Goal: Information Seeking & Learning: Learn about a topic

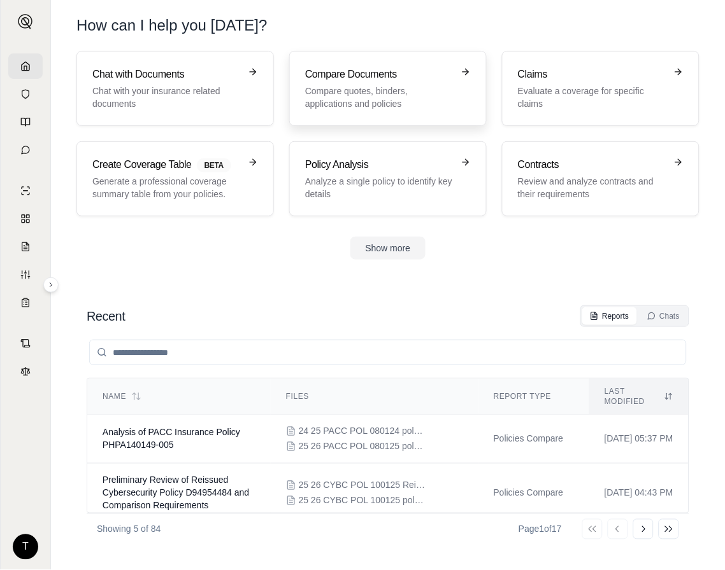
click at [383, 85] on p "Compare quotes, binders, applications and policies" at bounding box center [379, 97] width 148 height 25
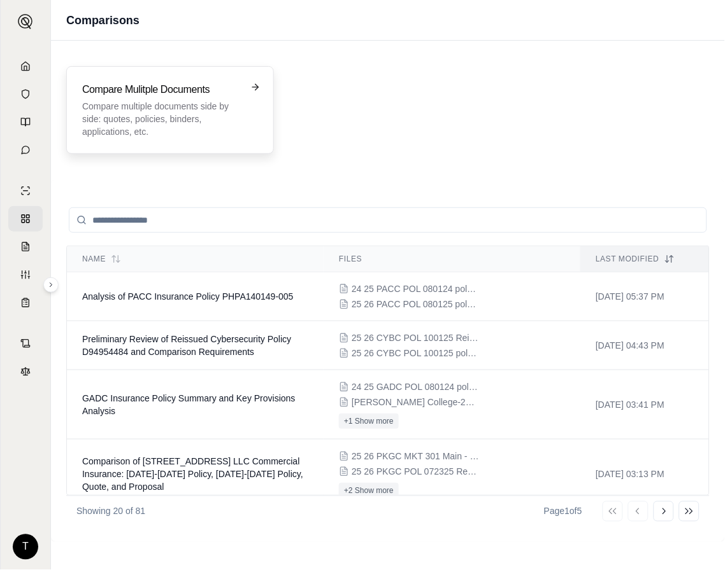
click at [137, 103] on p "Compare multiple documents side by side: quotes, policies, binders, application…" at bounding box center [161, 119] width 158 height 38
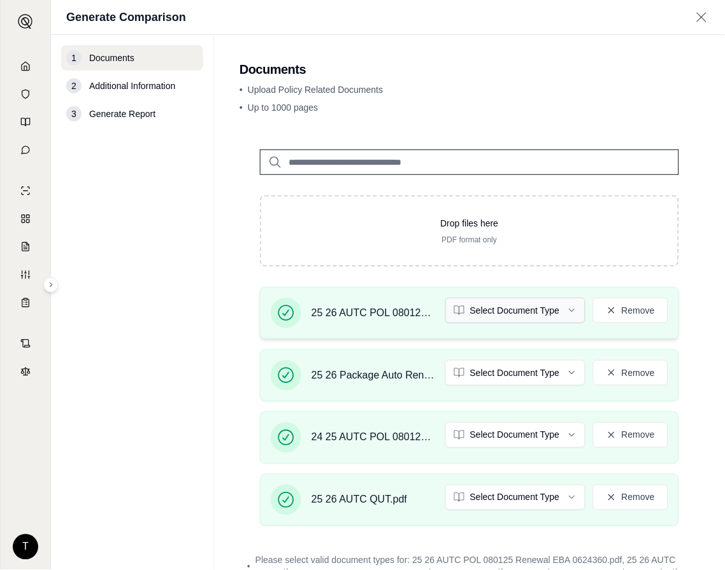
click at [560, 313] on html "T Generate Comparison 1 Documents 2 Additional Information 3 Generate Report Do…" at bounding box center [362, 285] width 725 height 570
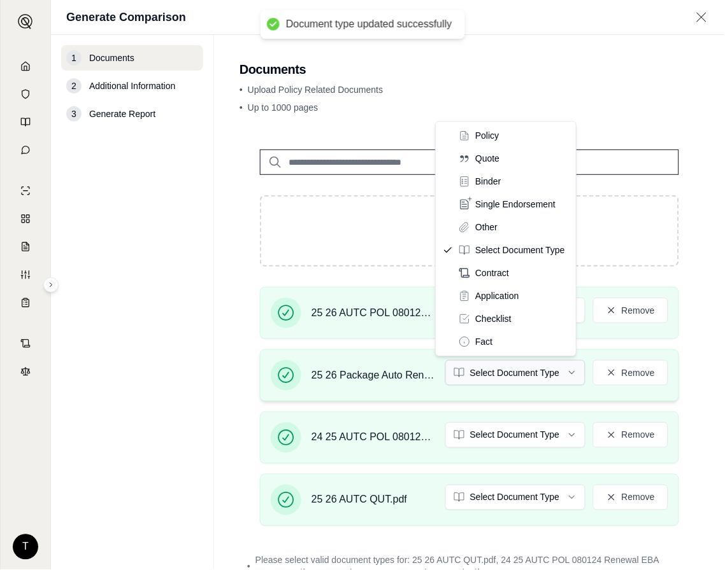
click at [556, 371] on html "Document type updated successfully T Generate Comparison 1 Documents 2 Addition…" at bounding box center [362, 285] width 725 height 570
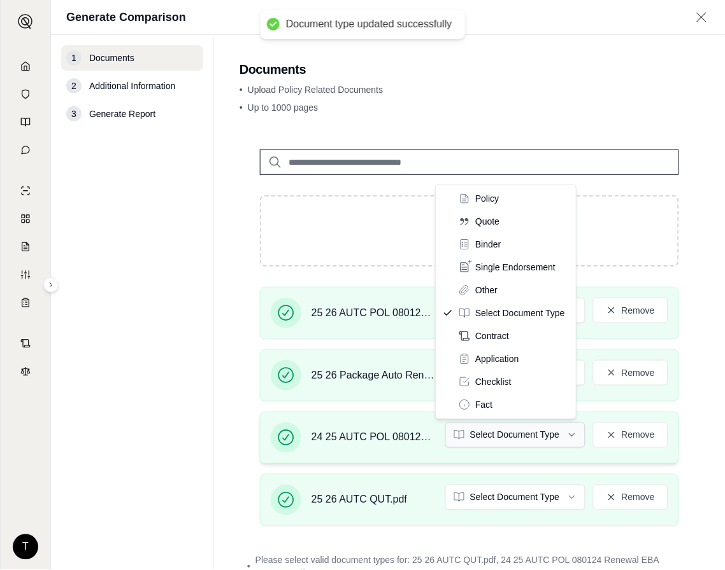
click at [558, 435] on html "Document type updated successfully T Generate Comparison 1 Documents 2 Addition…" at bounding box center [362, 285] width 725 height 570
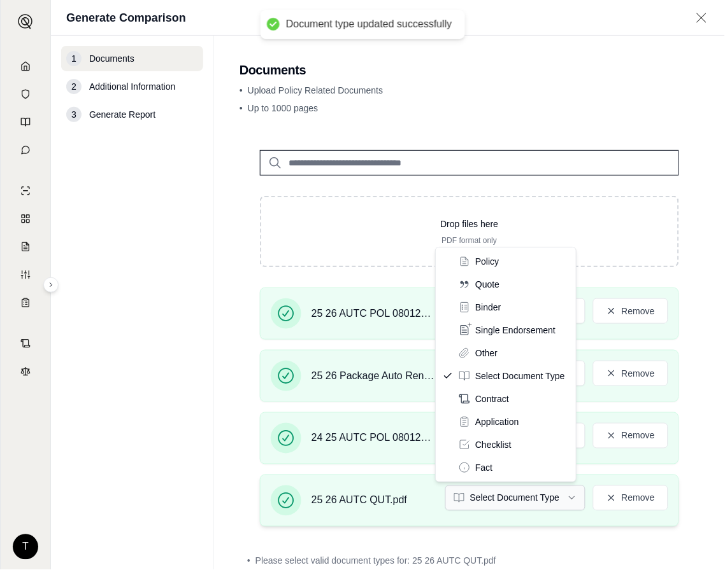
click at [564, 497] on html "Document type updated successfully T Generate Comparison 1 Documents 2 Addition…" at bounding box center [362, 285] width 725 height 570
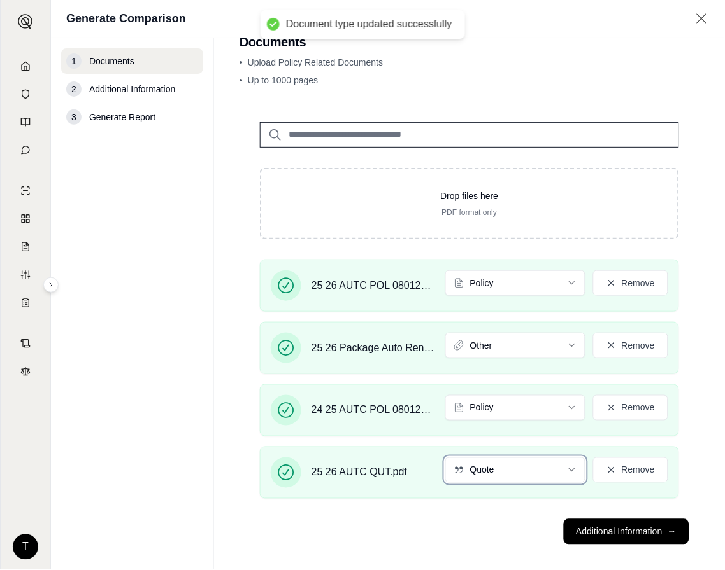
scroll to position [39, 0]
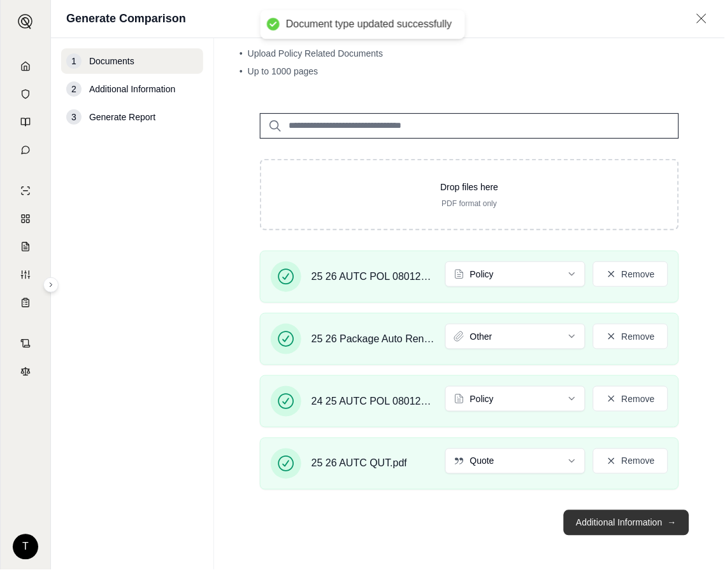
click at [584, 526] on button "Additional Information →" at bounding box center [625, 523] width 125 height 25
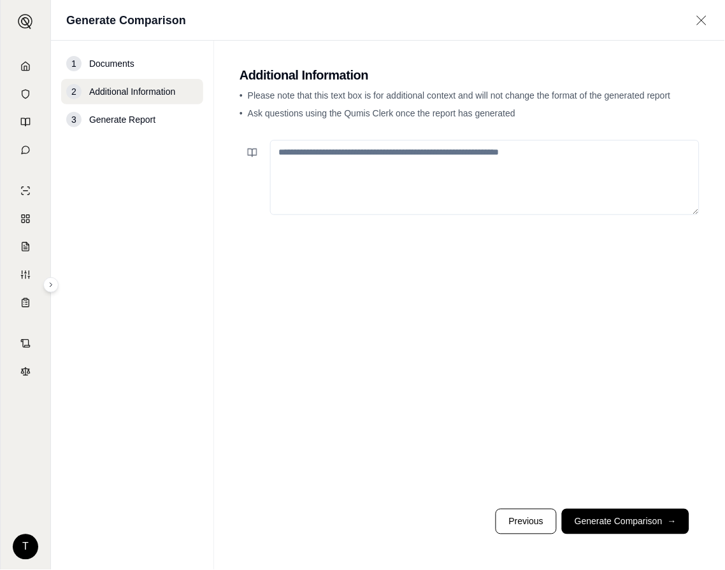
click at [301, 156] on textarea at bounding box center [484, 177] width 429 height 75
click at [257, 150] on icon at bounding box center [252, 153] width 10 height 10
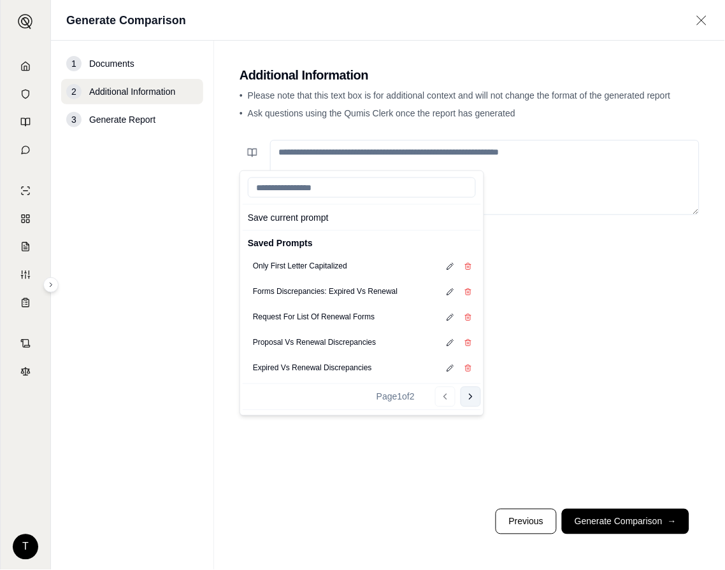
click at [467, 397] on icon at bounding box center [470, 397] width 10 height 10
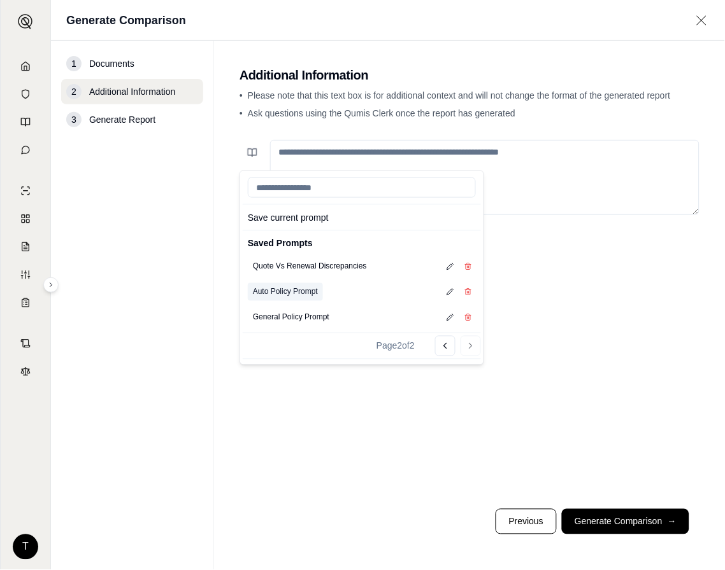
click at [293, 290] on button "Auto Policy Prompt" at bounding box center [285, 292] width 75 height 18
type textarea "**********"
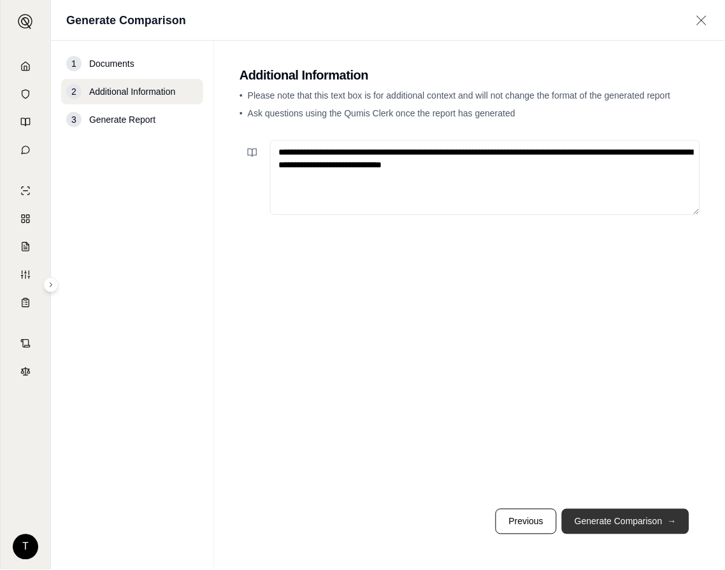
click at [632, 519] on button "Generate Comparison →" at bounding box center [625, 521] width 127 height 25
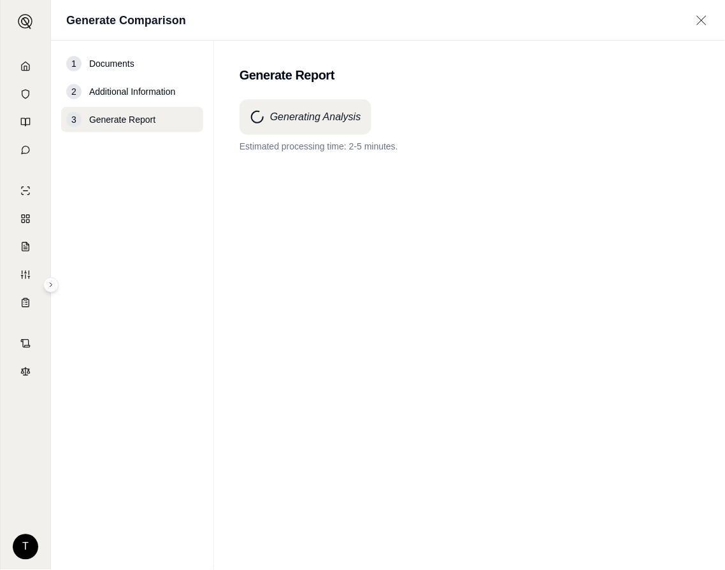
click at [131, 298] on nav "1 Documents 2 Additional Information 3 Generate Report" at bounding box center [132, 306] width 163 height 530
click at [239, 309] on div "Generating Analysis Estimated processing time: 2-5 minutes." at bounding box center [469, 311] width 460 height 425
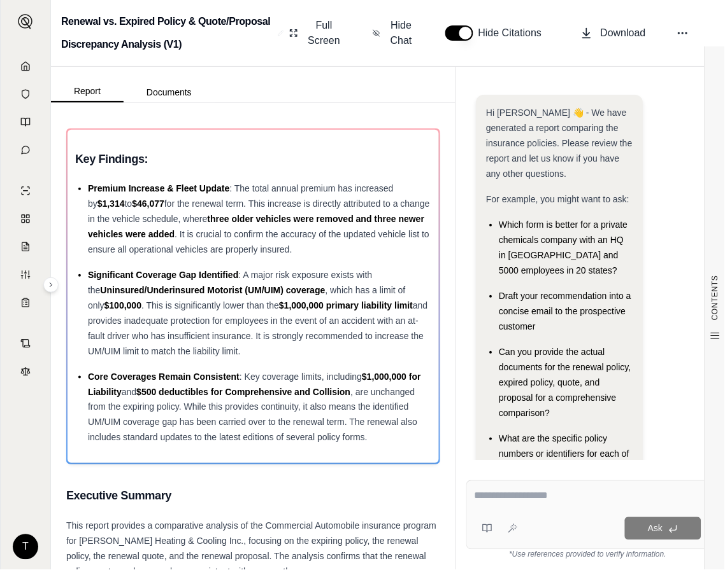
scroll to position [72, 0]
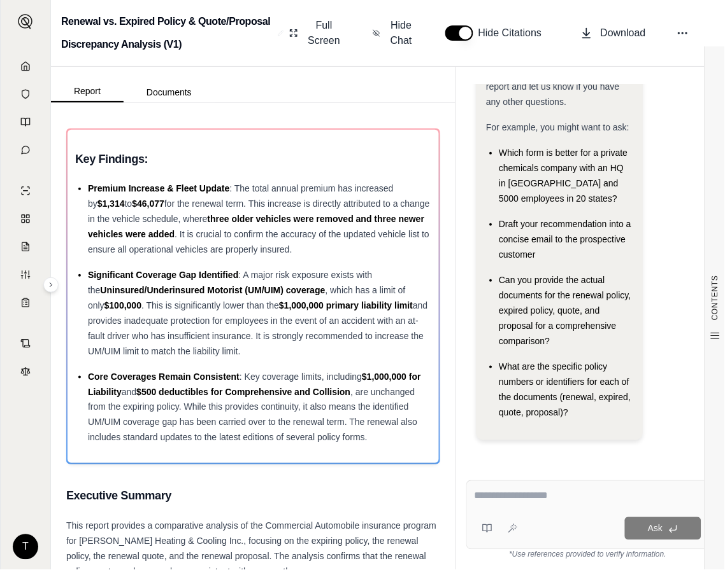
click at [232, 45] on h2 "Renewal vs. Expired Policy & Quote/Proposal Discrepancy Analysis (V1)" at bounding box center [166, 33] width 211 height 46
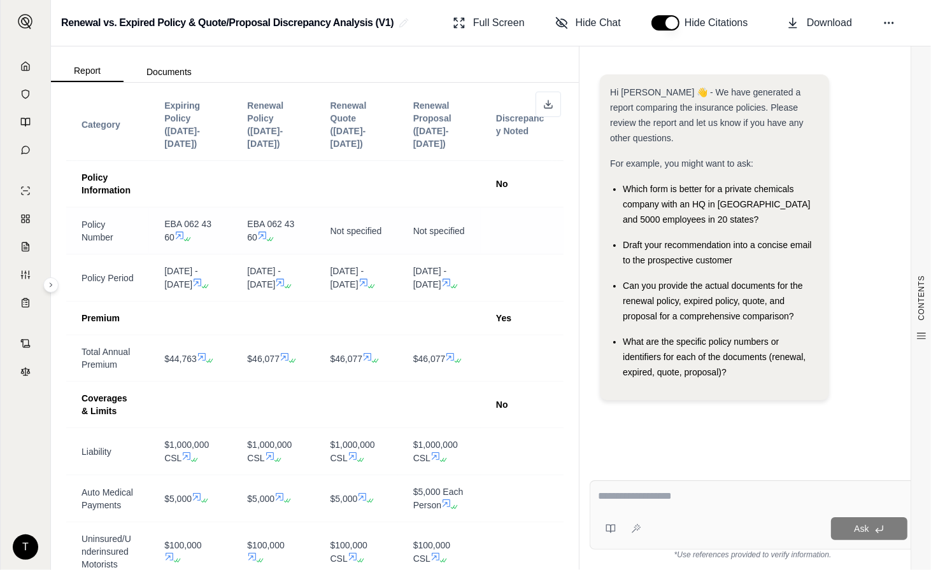
scroll to position [631, 0]
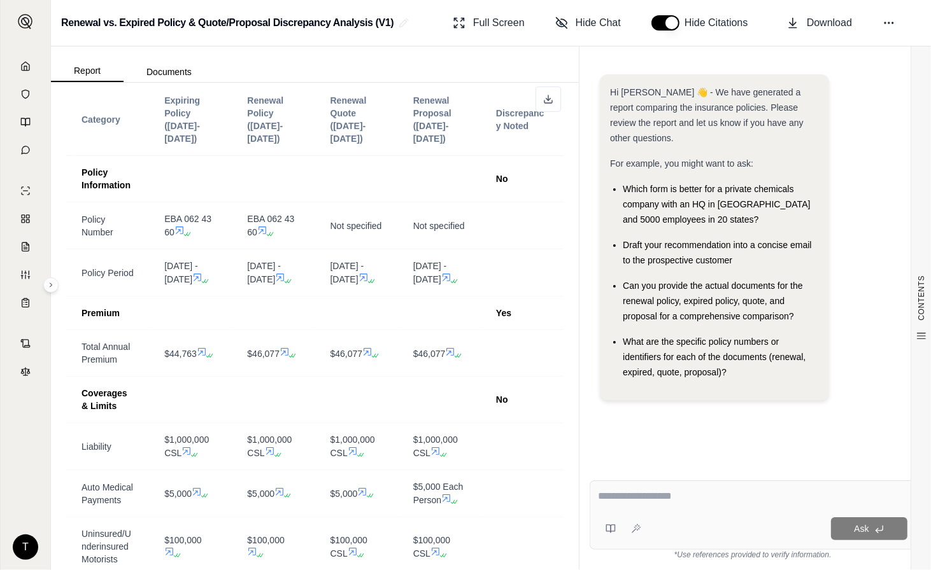
click at [624, 497] on textarea at bounding box center [752, 496] width 309 height 15
click at [702, 499] on textarea "**********" at bounding box center [752, 496] width 309 height 15
click at [724, 495] on textarea "**********" at bounding box center [752, 496] width 309 height 15
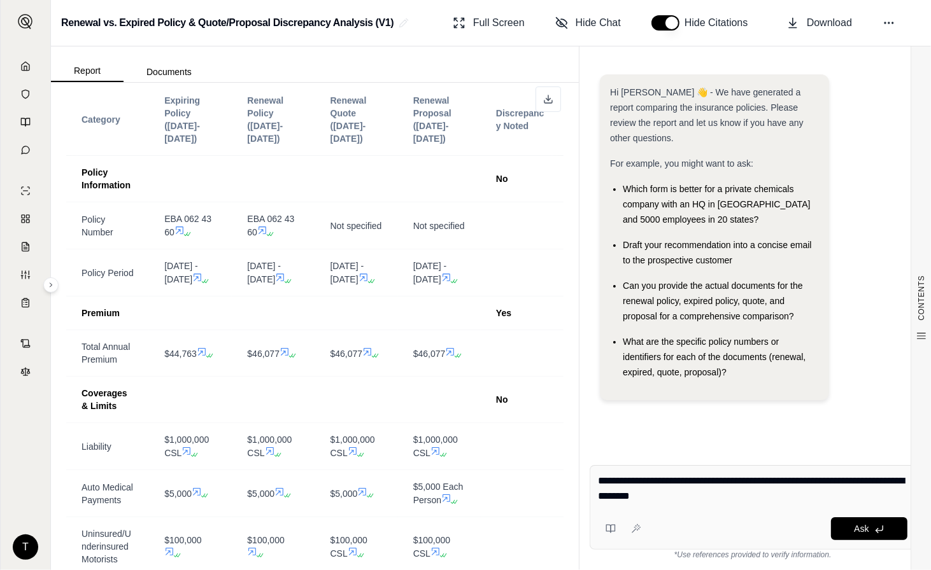
type textarea "**********"
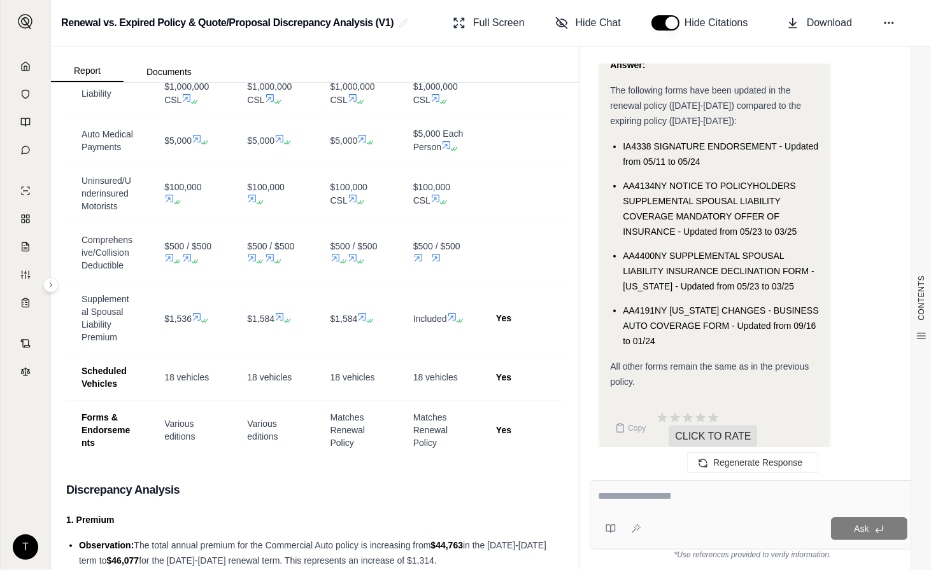
scroll to position [5482, 0]
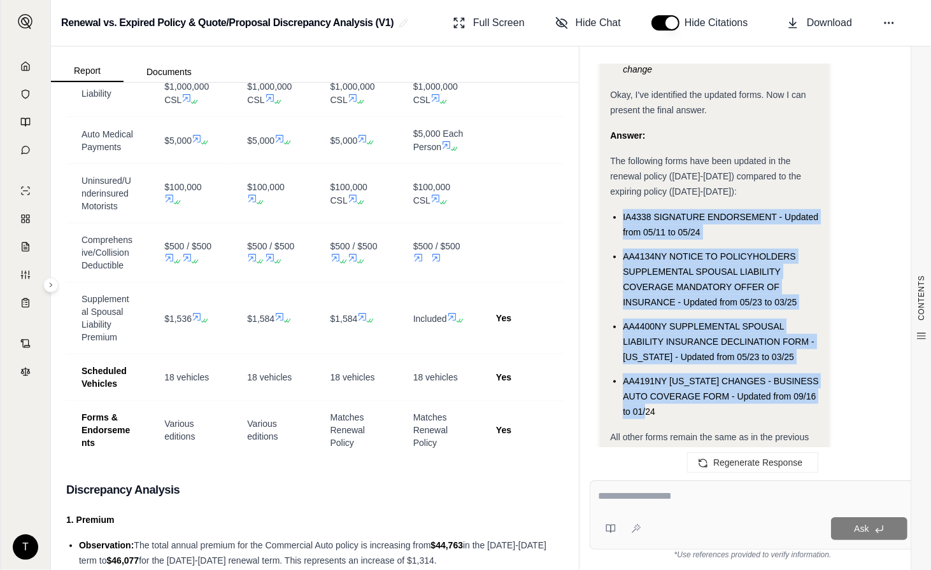
drag, startPoint x: 613, startPoint y: 187, endPoint x: 688, endPoint y: 395, distance: 221.7
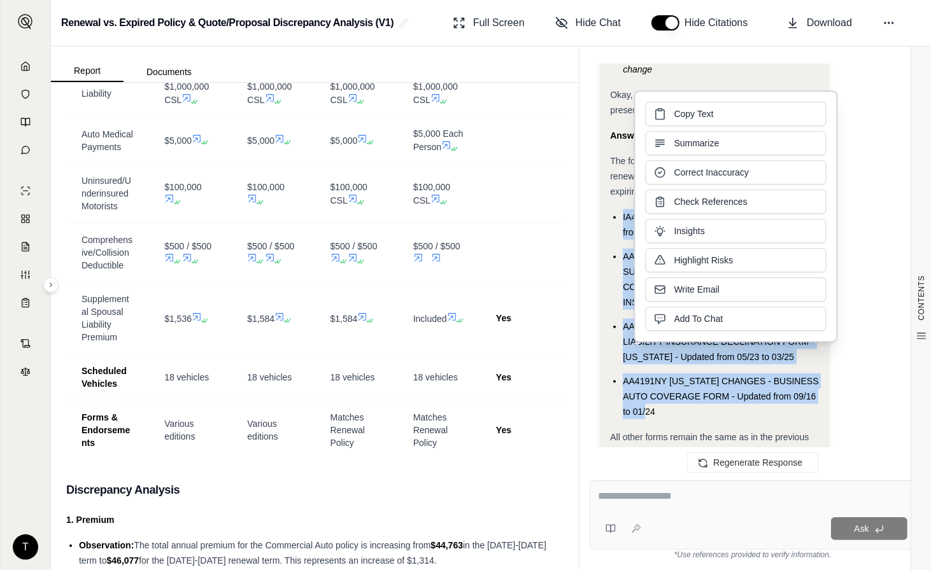
copy ul "IA4338 SIGNATURE ENDORSEMENT - Updated from 05/11 to 05/24 AA4134NY NOTICE TO P…"
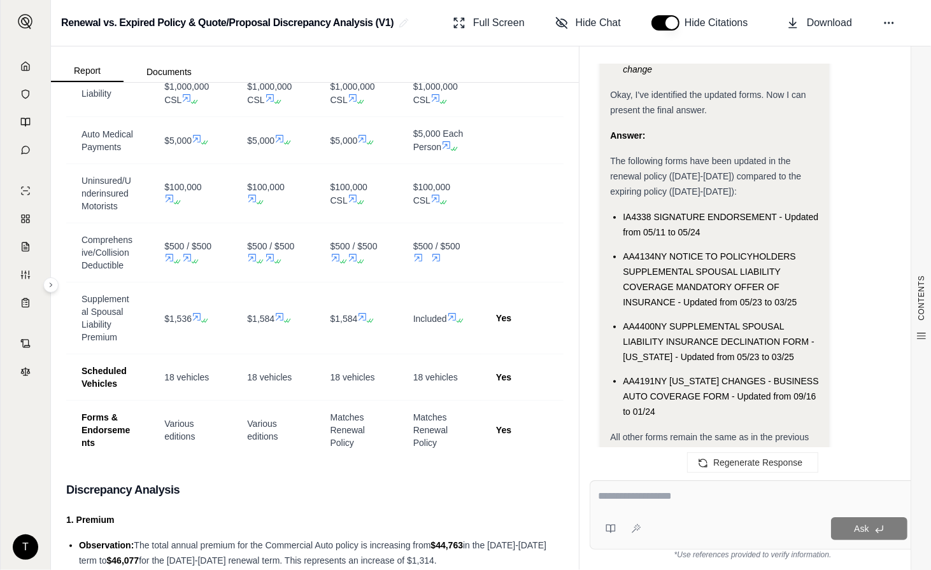
click at [609, 499] on textarea at bounding box center [752, 496] width 309 height 15
click at [625, 504] on div at bounding box center [752, 499] width 309 height 20
click at [628, 501] on textarea at bounding box center [752, 496] width 309 height 15
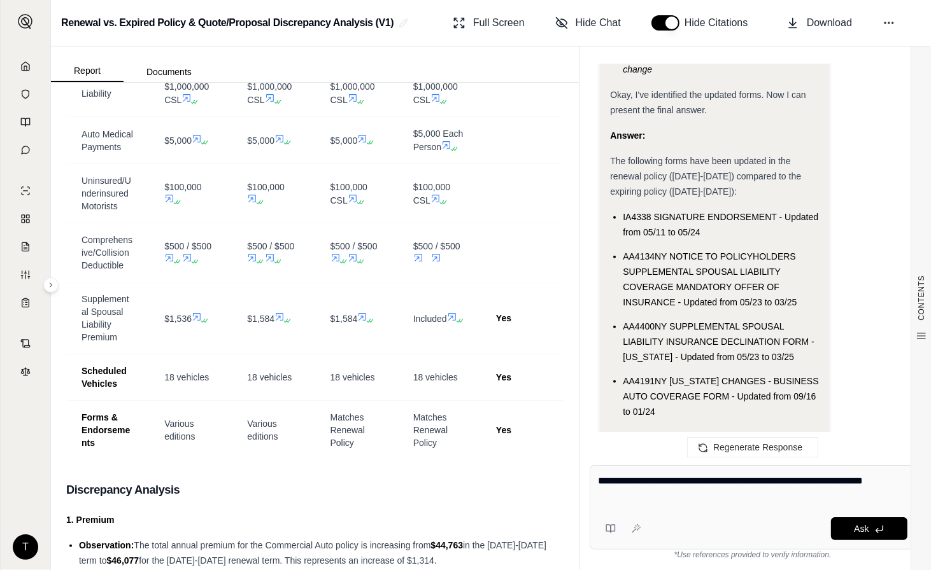
drag, startPoint x: 657, startPoint y: 495, endPoint x: 586, endPoint y: 478, distance: 73.5
type textarea "**********"
click at [586, 478] on div "**********" at bounding box center [752, 512] width 346 height 115
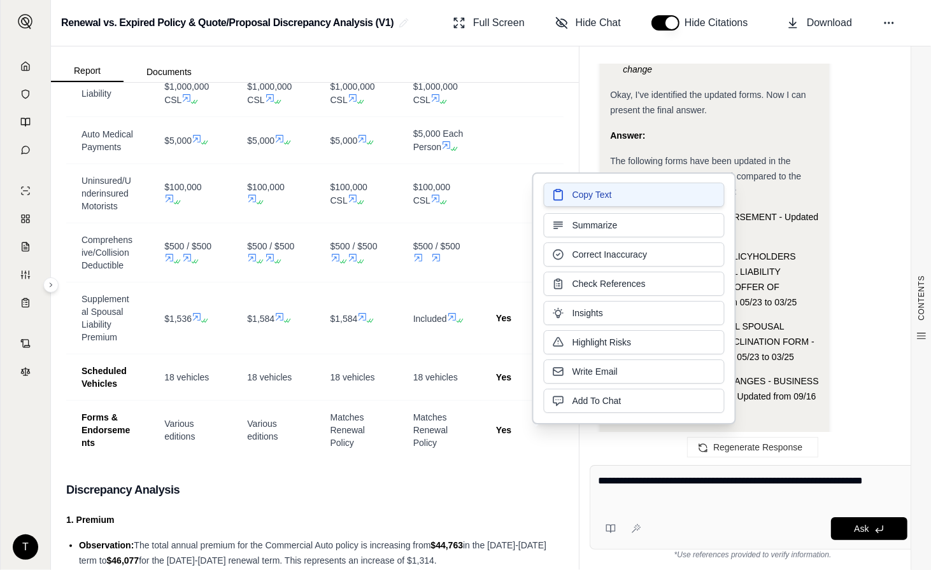
click at [583, 193] on span "Copy Text" at bounding box center [591, 194] width 39 height 13
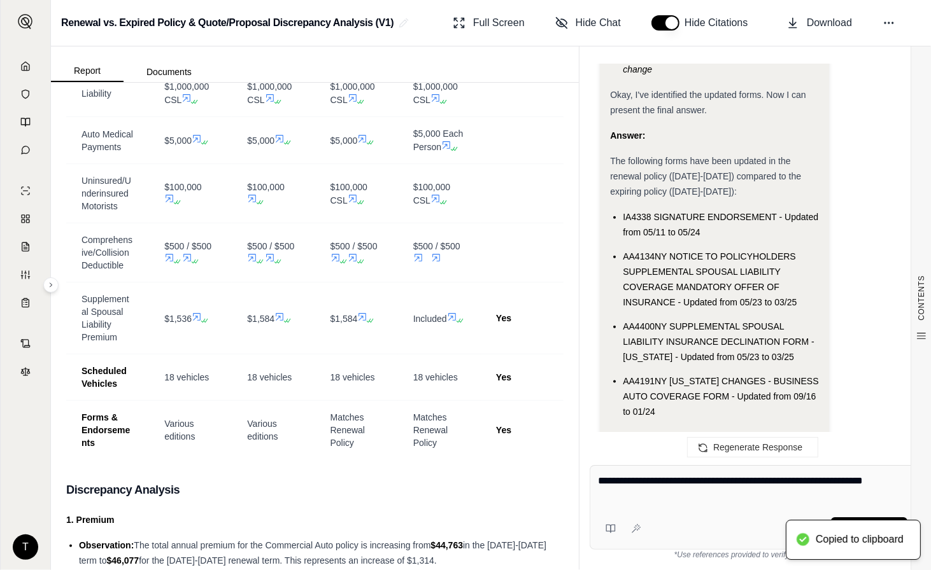
click at [724, 490] on textarea "**********" at bounding box center [752, 489] width 309 height 31
click at [724, 531] on button "Ask" at bounding box center [869, 529] width 76 height 23
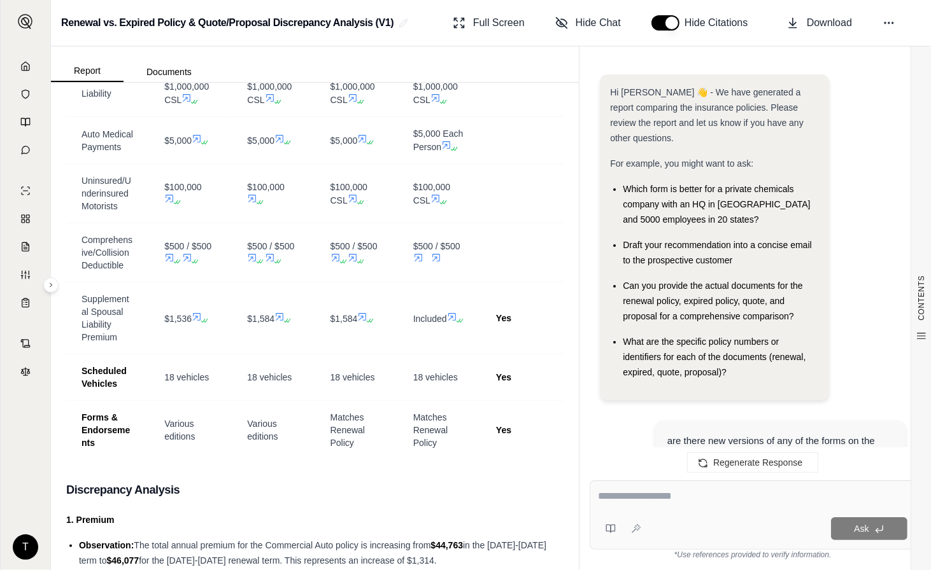
scroll to position [8970, 0]
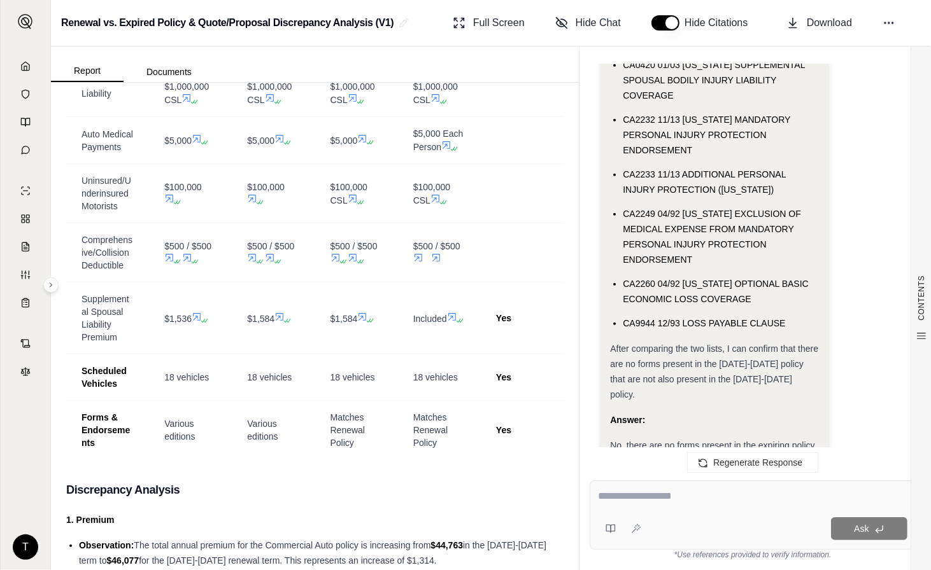
click at [593, 494] on div "Ask" at bounding box center [753, 515] width 326 height 69
